Goal: Task Accomplishment & Management: Use online tool/utility

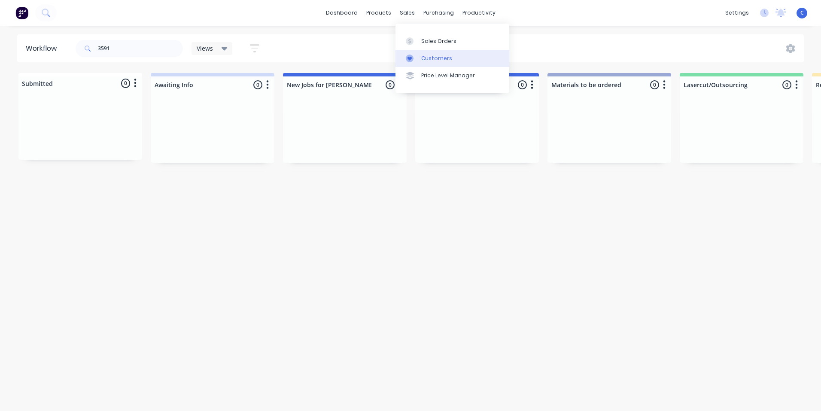
click at [426, 59] on div "Customers" at bounding box center [436, 59] width 31 height 8
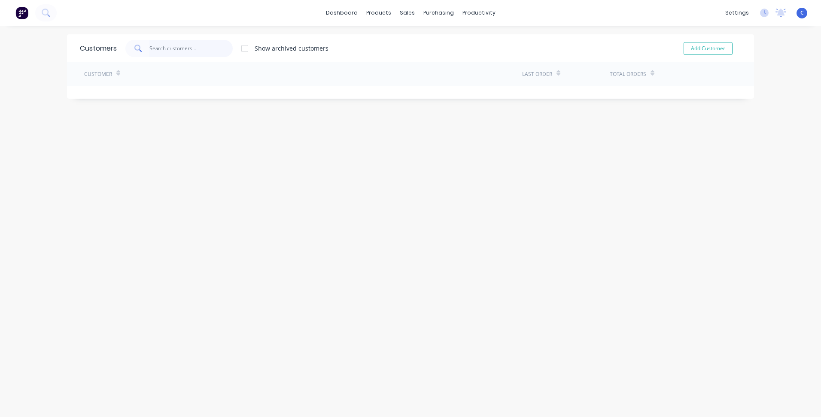
click at [168, 48] on input "text" at bounding box center [191, 48] width 84 height 17
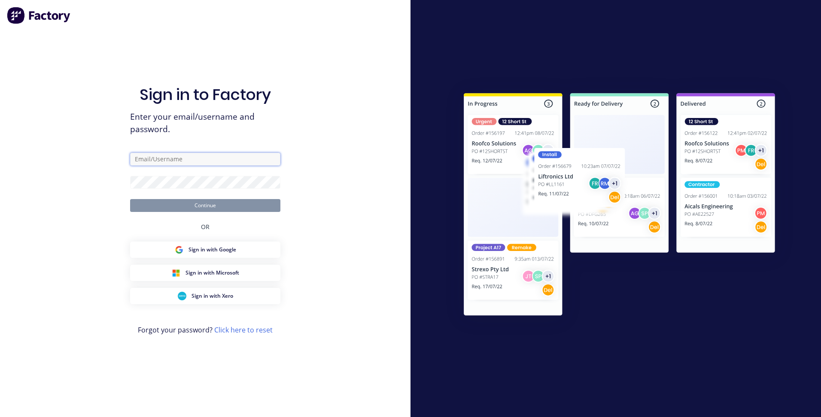
type input "[EMAIL_ADDRESS][DOMAIN_NAME]"
click at [231, 209] on button "Continue" at bounding box center [205, 205] width 150 height 13
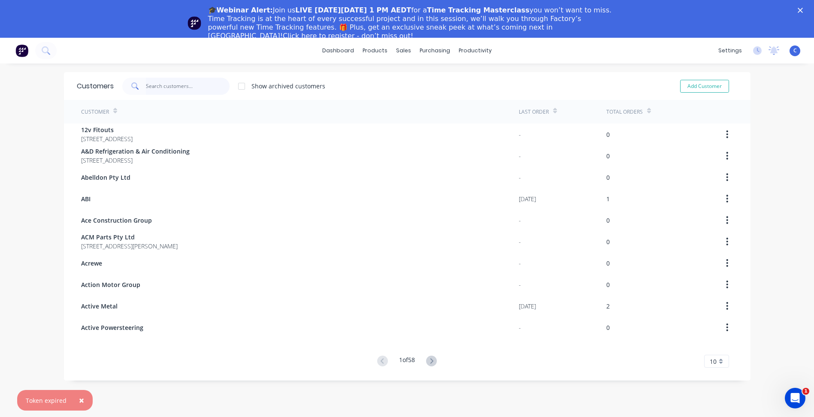
click at [155, 86] on input "text" at bounding box center [188, 86] width 84 height 17
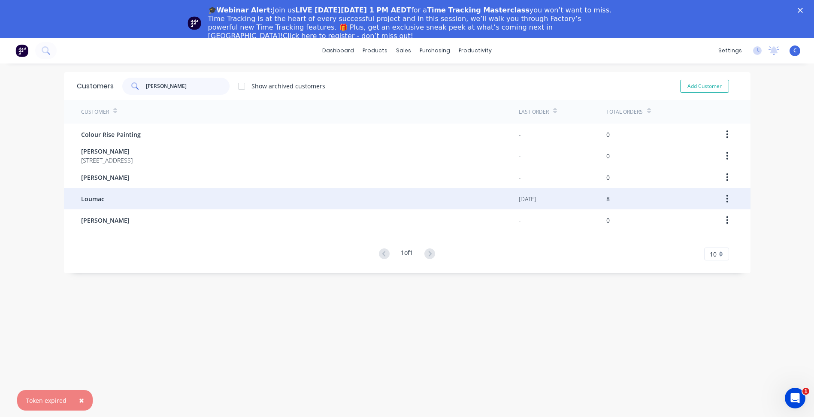
type input "[PERSON_NAME]"
click at [105, 196] on div "Loumac" at bounding box center [300, 198] width 438 height 21
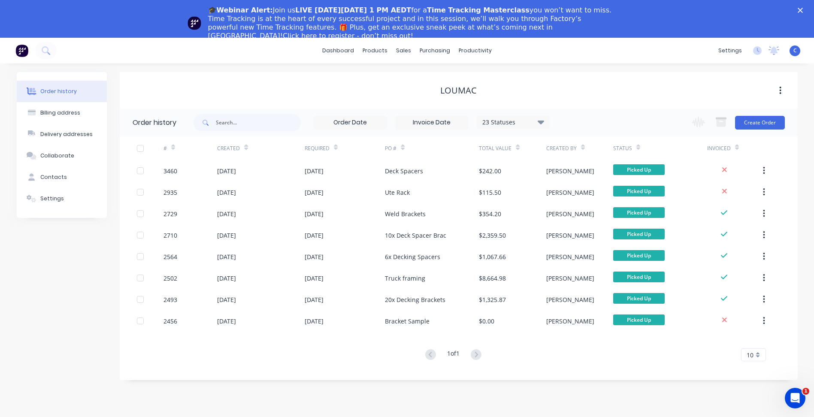
click at [803, 9] on icon "Close" at bounding box center [800, 10] width 5 height 5
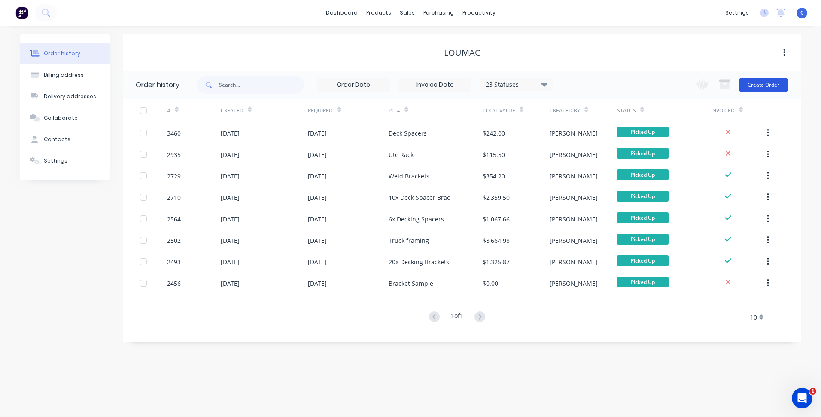
click at [775, 85] on button "Create Order" at bounding box center [763, 85] width 50 height 14
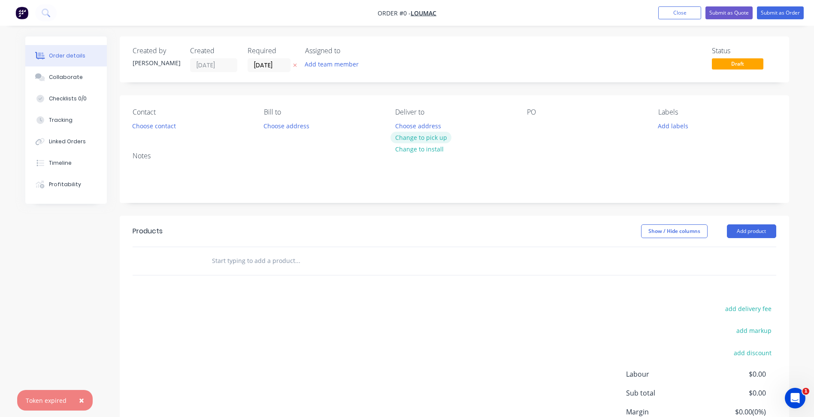
click at [415, 141] on button "Change to pick up" at bounding box center [421, 138] width 61 height 12
click at [532, 126] on div at bounding box center [534, 126] width 14 height 12
paste div
click at [677, 124] on button "Add labels" at bounding box center [673, 126] width 39 height 12
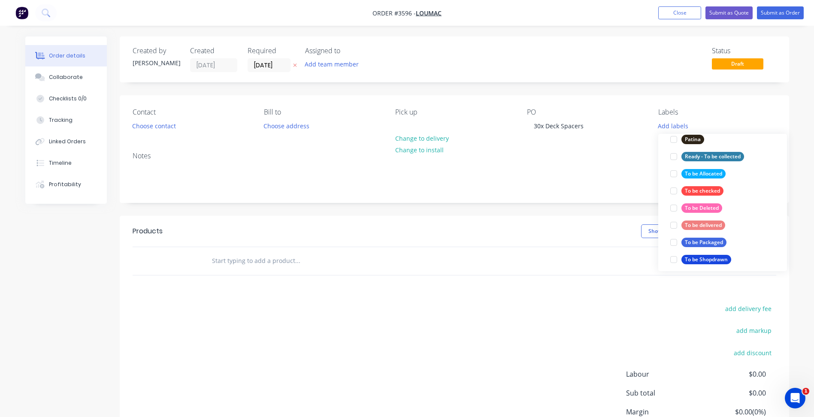
scroll to position [386, 0]
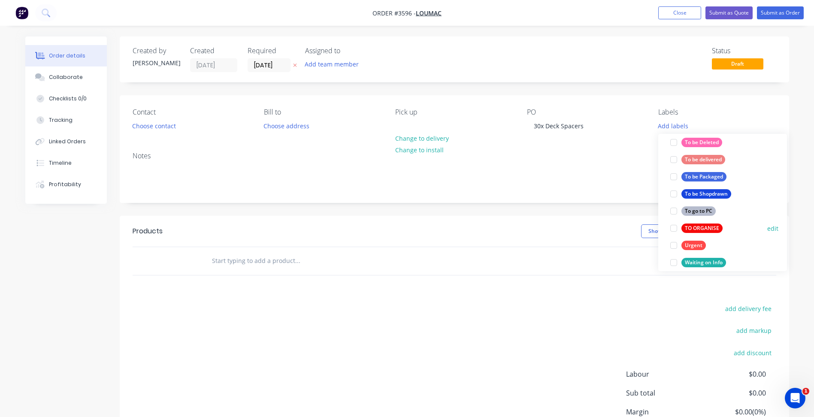
click at [706, 229] on div "TO ORGANISE" at bounding box center [702, 228] width 41 height 9
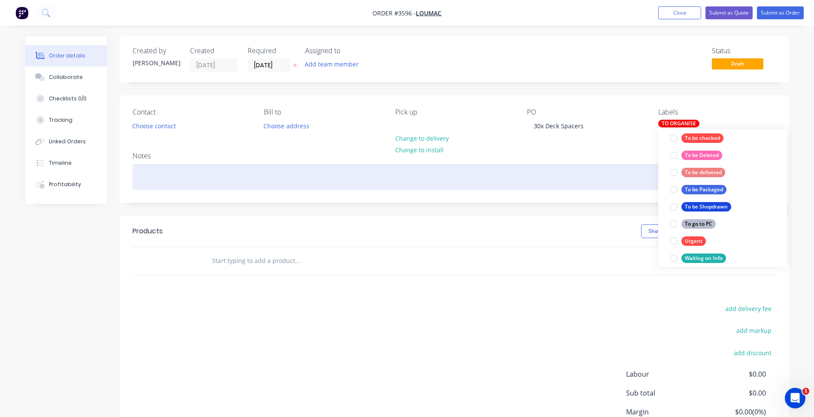
scroll to position [0, 0]
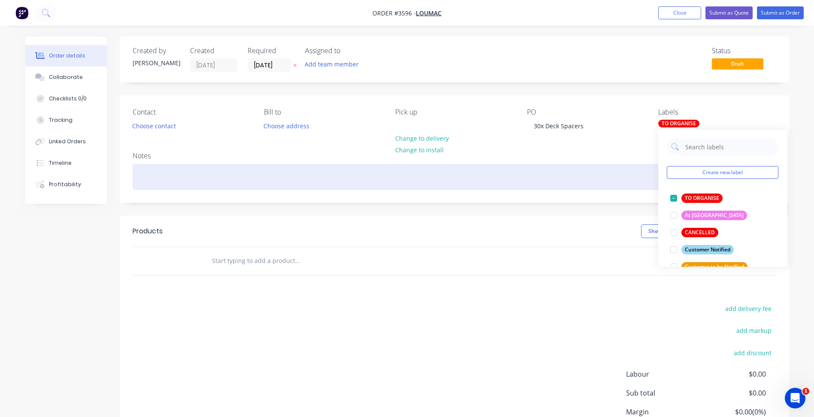
click at [638, 185] on div at bounding box center [455, 177] width 644 height 26
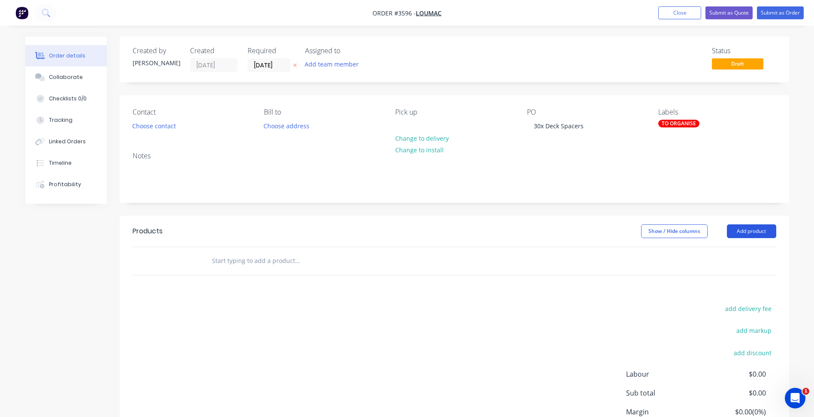
click at [758, 229] on button "Add product" at bounding box center [751, 231] width 49 height 14
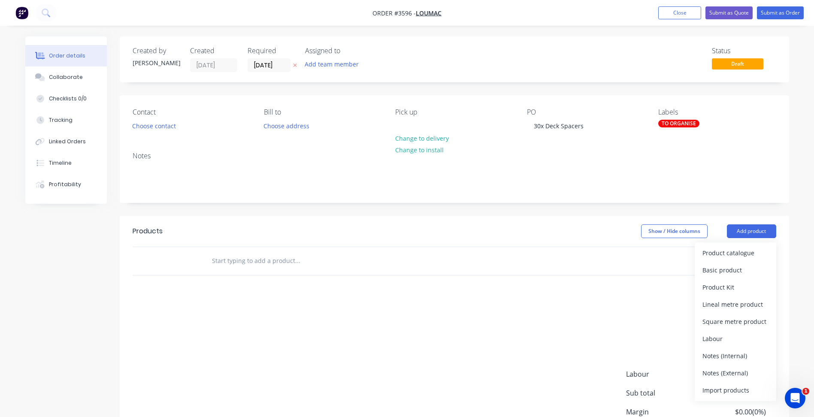
click at [745, 250] on div "Product catalogue" at bounding box center [736, 253] width 66 height 12
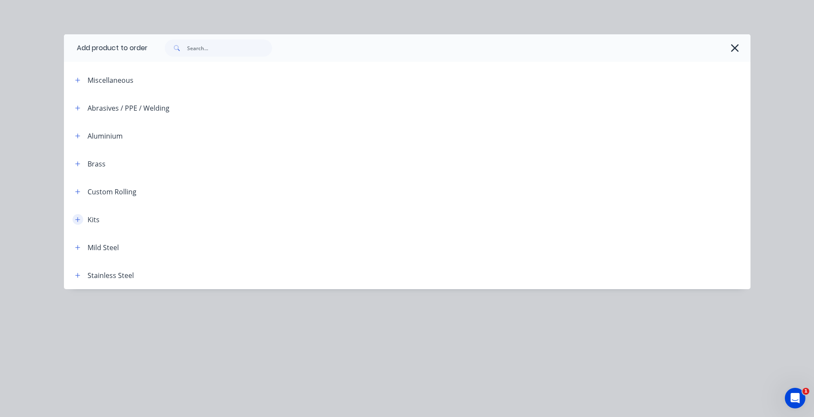
click at [76, 221] on icon "button" at bounding box center [77, 220] width 5 height 6
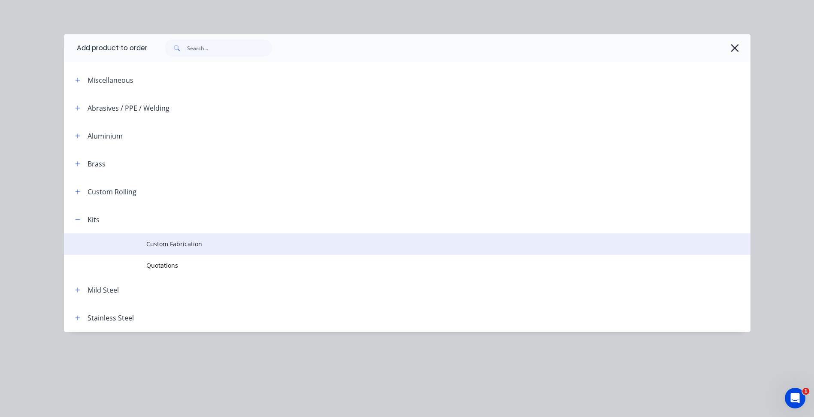
click at [190, 235] on td "Custom Fabrication" at bounding box center [448, 243] width 604 height 21
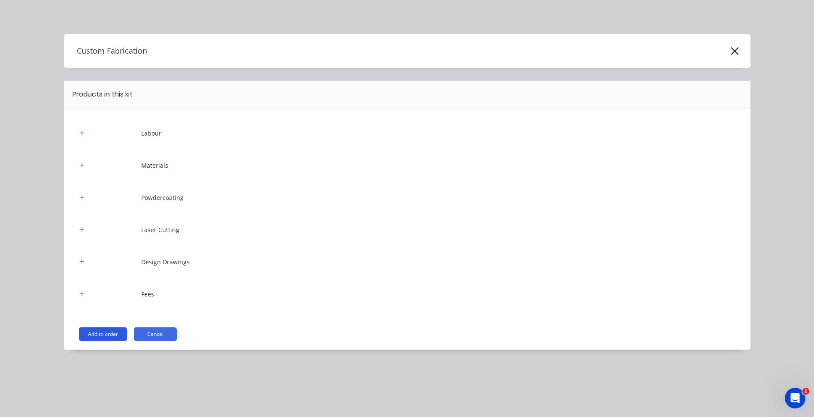
click at [107, 338] on button "Add to order" at bounding box center [103, 334] width 48 height 14
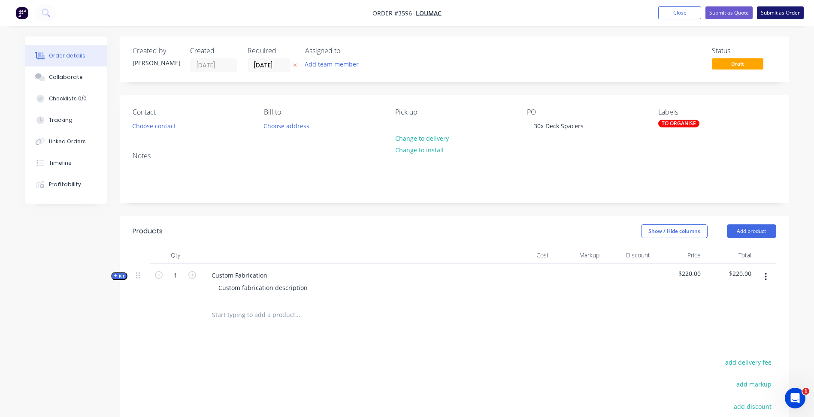
click at [783, 17] on button "Submit as Order" at bounding box center [780, 12] width 47 height 13
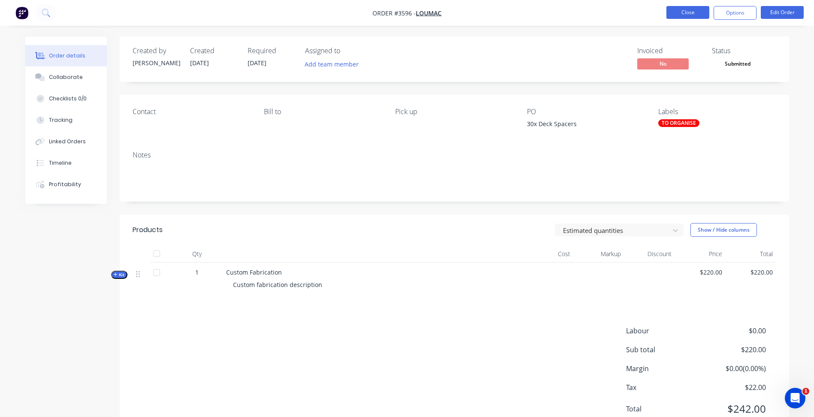
click at [694, 14] on button "Close" at bounding box center [688, 12] width 43 height 13
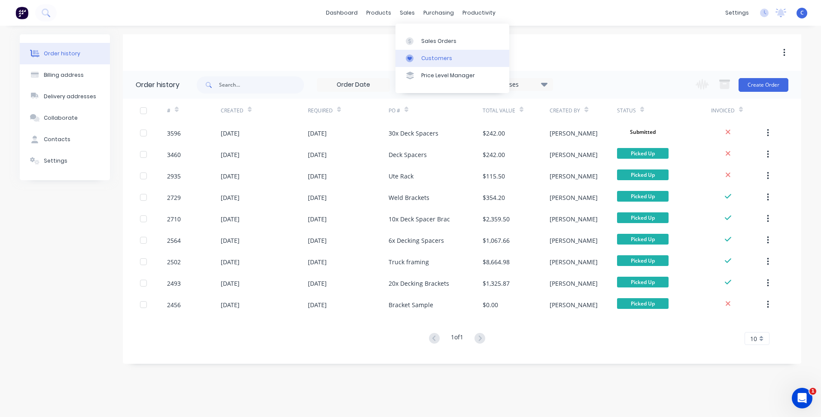
click at [422, 57] on div "Customers" at bounding box center [436, 59] width 31 height 8
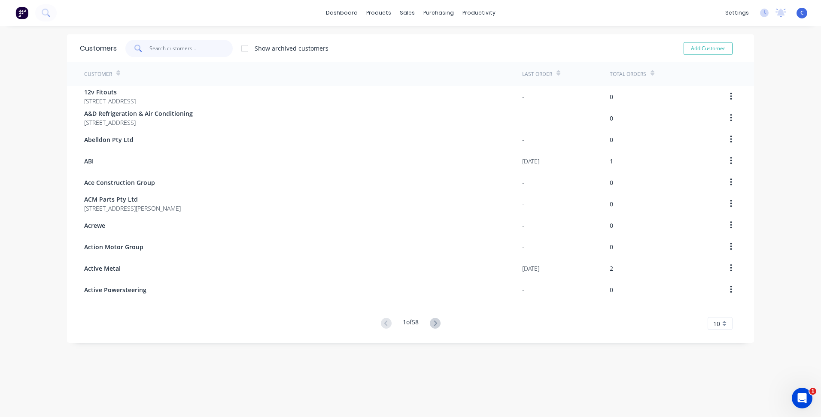
click at [170, 48] on input "text" at bounding box center [191, 48] width 84 height 17
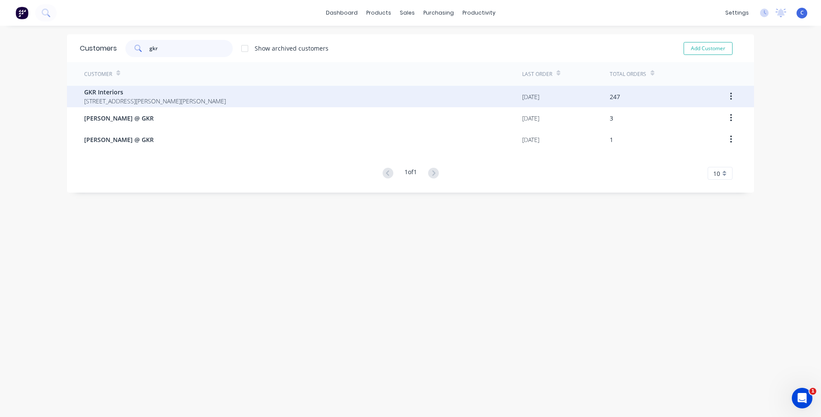
type input "gkr"
click at [118, 102] on span "[STREET_ADDRESS][PERSON_NAME][PERSON_NAME]" at bounding box center [155, 101] width 142 height 9
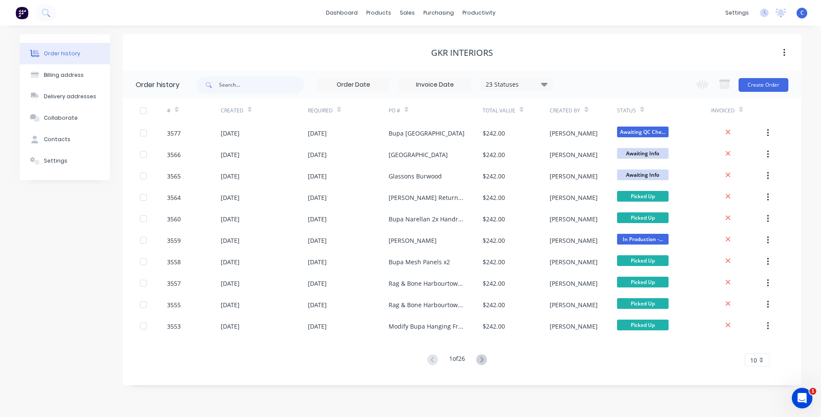
click at [776, 77] on div "Change order status Submitted Awaiting Info New Jobs for [PERSON_NAME] Jobs for…" at bounding box center [739, 85] width 98 height 28
click at [760, 84] on button "Create Order" at bounding box center [763, 85] width 50 height 14
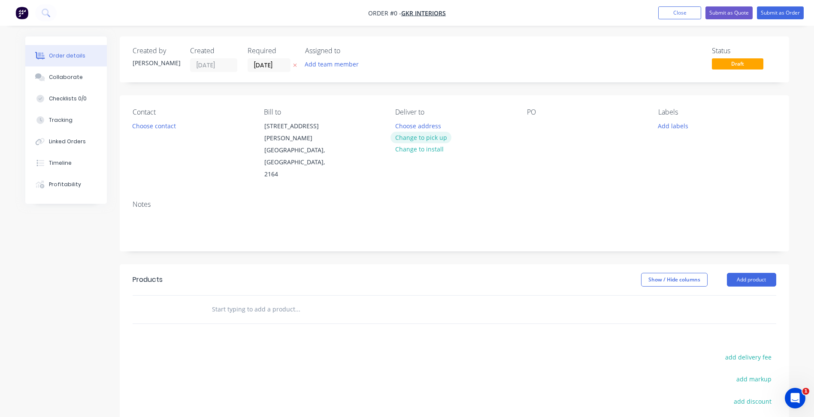
click at [417, 136] on button "Change to pick up" at bounding box center [421, 138] width 61 height 12
click at [531, 126] on div at bounding box center [534, 126] width 14 height 12
paste div
click at [670, 127] on button "Add labels" at bounding box center [673, 126] width 39 height 12
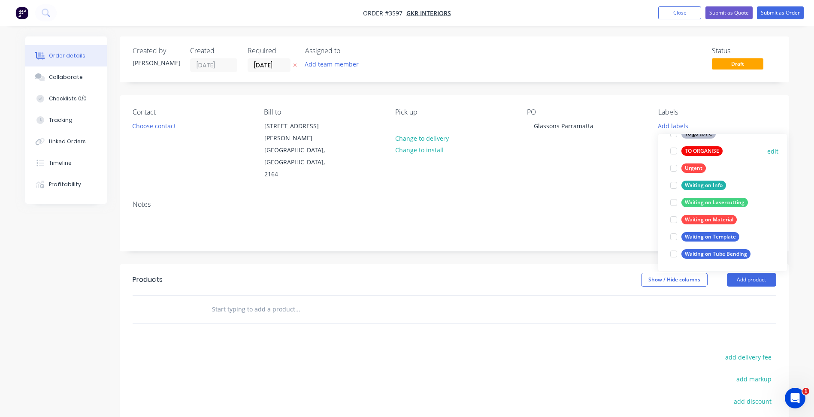
click at [709, 155] on div "TO ORGANISE" at bounding box center [702, 150] width 41 height 9
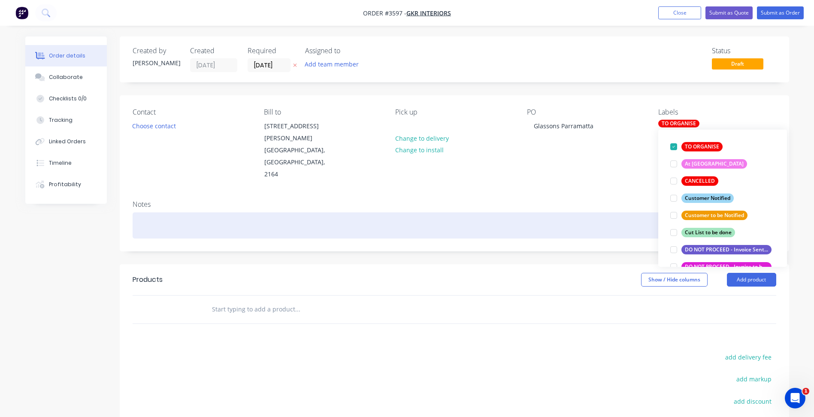
click at [622, 194] on div "Notes" at bounding box center [455, 223] width 670 height 58
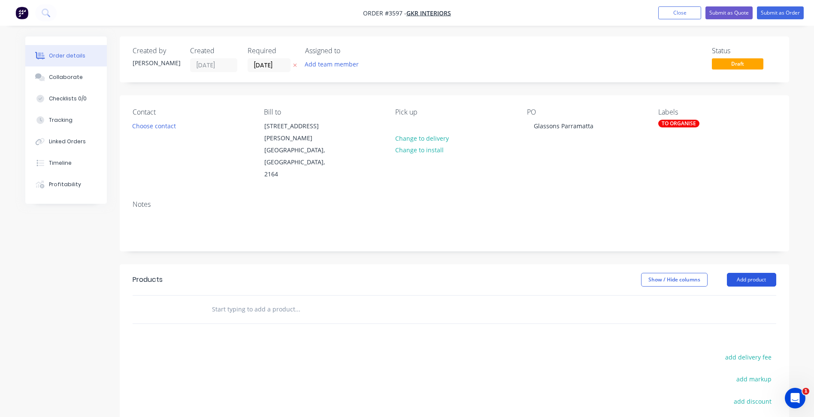
click at [760, 273] on button "Add product" at bounding box center [751, 280] width 49 height 14
click at [748, 295] on div "Product catalogue" at bounding box center [736, 301] width 66 height 12
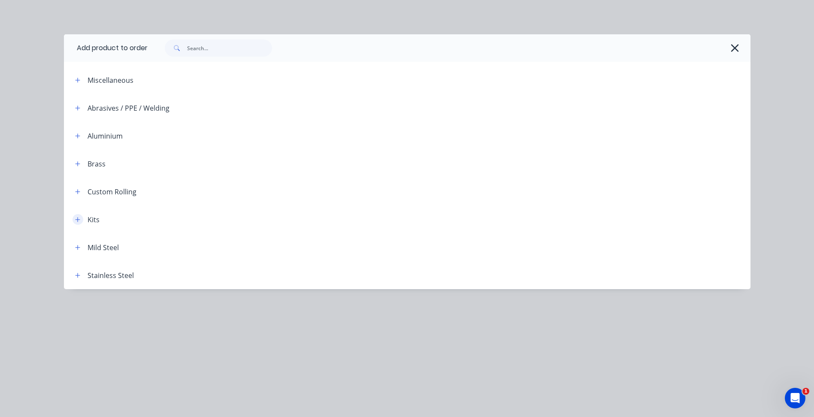
click at [79, 220] on icon "button" at bounding box center [77, 219] width 5 height 5
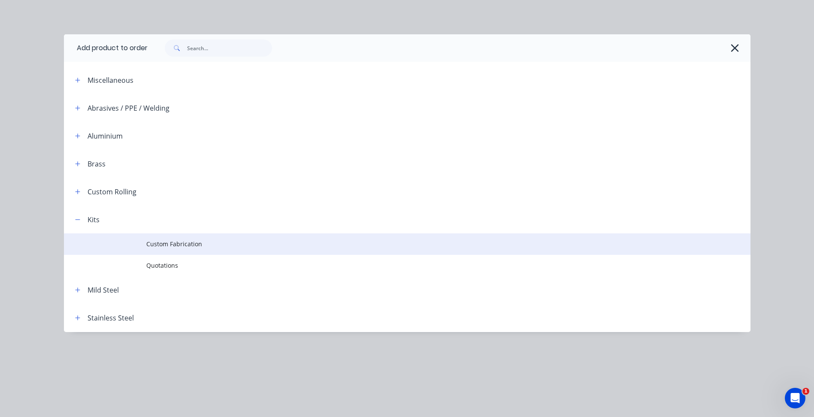
click at [218, 243] on span "Custom Fabrication" at bounding box center [387, 243] width 483 height 9
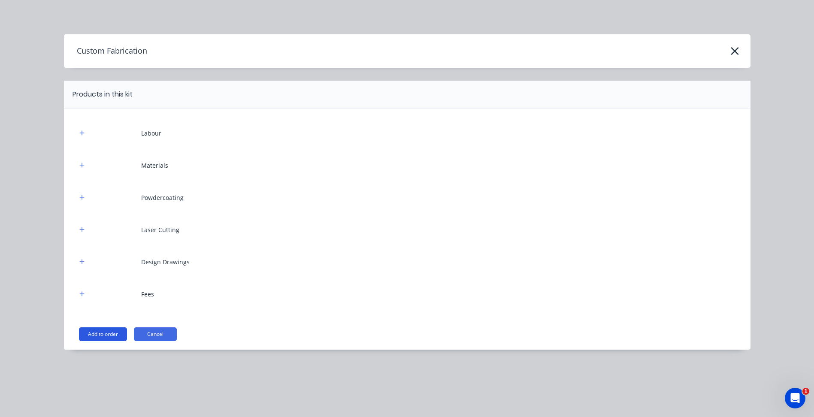
click at [107, 333] on button "Add to order" at bounding box center [103, 334] width 48 height 14
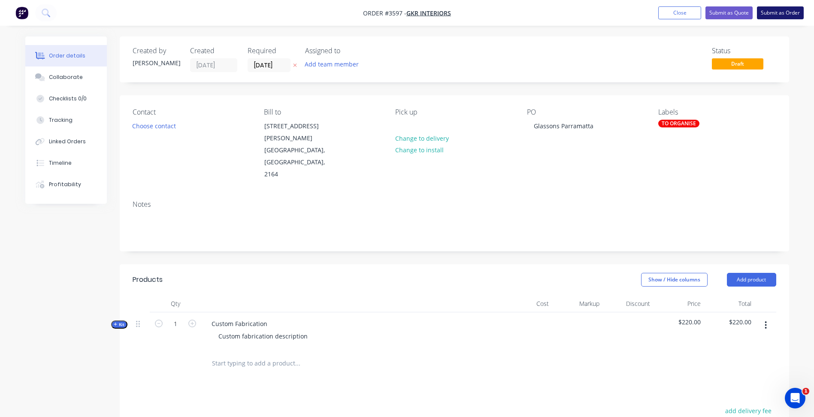
click at [791, 15] on button "Submit as Order" at bounding box center [780, 12] width 47 height 13
